Goal: Task Accomplishment & Management: Manage account settings

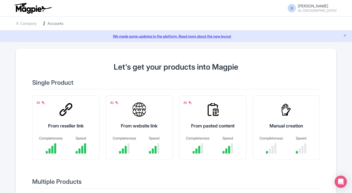
click at [53, 22] on link "Accounts" at bounding box center [53, 24] width 20 height 14
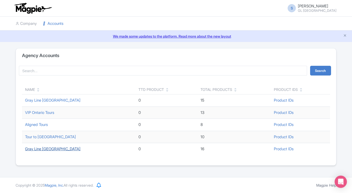
click at [47, 148] on link "Gray Line [GEOGRAPHIC_DATA]" at bounding box center [52, 148] width 55 height 5
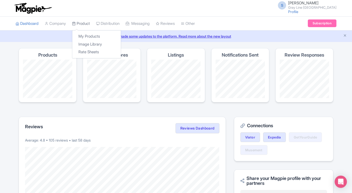
scroll to position [8, 0]
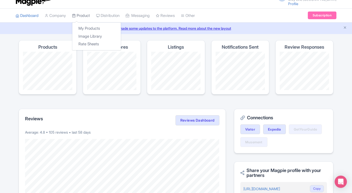
click at [87, 18] on link "Product" at bounding box center [81, 16] width 18 height 14
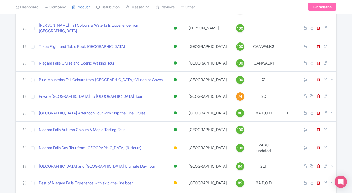
scroll to position [137, 0]
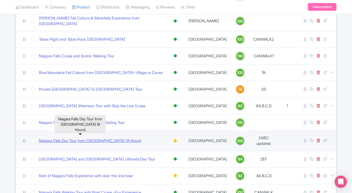
click at [101, 138] on link "Niagara Falls Day Tour from Toronto (9 Hours)" at bounding box center [90, 141] width 103 height 6
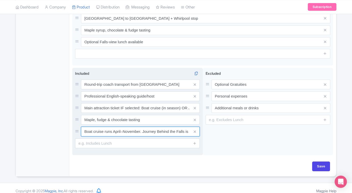
scroll to position [274, 0]
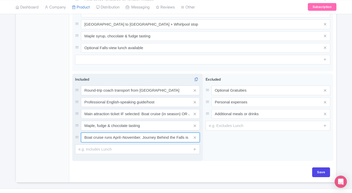
click at [92, 132] on input "Boat cruise runs April–November. Journey Behind the Falls is offered in winter …" at bounding box center [140, 137] width 119 height 10
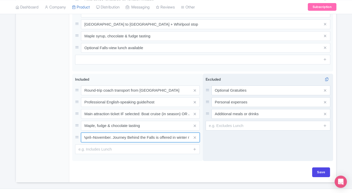
scroll to position [0, 41]
drag, startPoint x: 84, startPoint y: 124, endPoint x: 205, endPoint y: 130, distance: 121.0
click at [205, 130] on div "Round-trip coach transport from Toronto Professional English-speaking guide/hos…" at bounding box center [202, 118] width 261 height 89
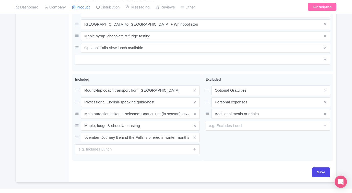
scroll to position [0, 0]
